Goal: Use online tool/utility

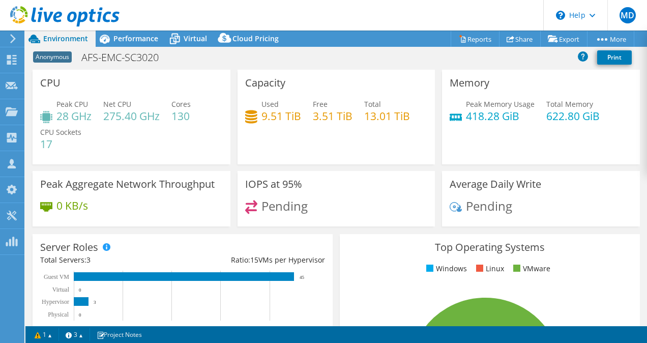
select select "USD"
click at [234, 110] on div "Capacity Used 9.51 TiB Free 3.51 TiB Total 13.01 TiB" at bounding box center [336, 117] width 205 height 95
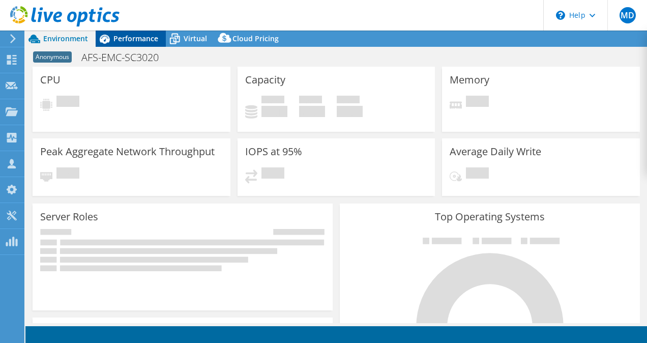
select select "USD"
